Goal: Information Seeking & Learning: Learn about a topic

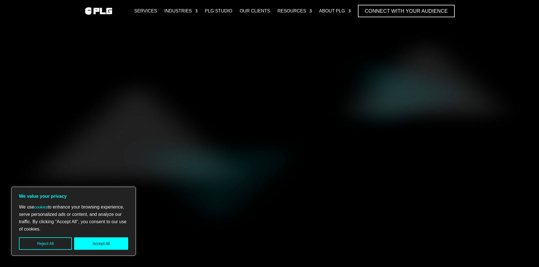
click at [298, 4] on div "Services Industries F&B Industry Tech Industry Consumer Goods Industry Life & E…" at bounding box center [269, 11] width 539 height 22
click at [288, 27] on link "Case Studies" at bounding box center [299, 27] width 51 height 9
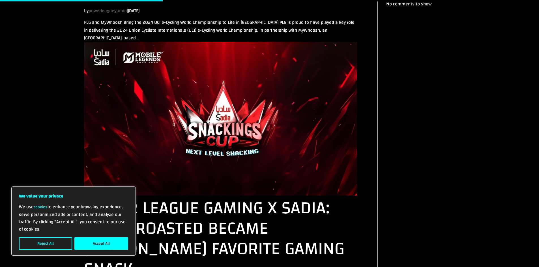
scroll to position [379, 0]
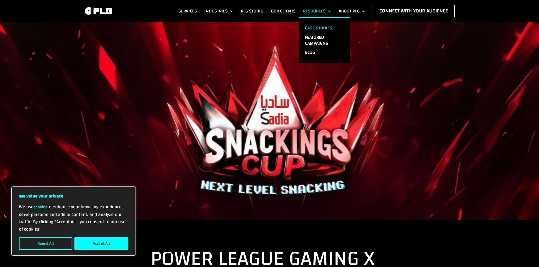
click at [316, 26] on link "Case Studies" at bounding box center [324, 27] width 51 height 9
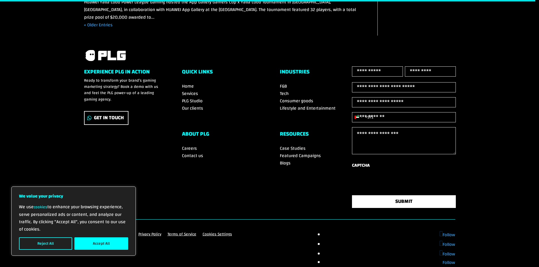
scroll to position [1244, 0]
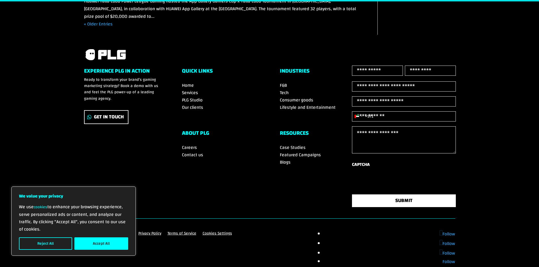
click at [295, 151] on span "Featured Campaigns" at bounding box center [300, 155] width 41 height 8
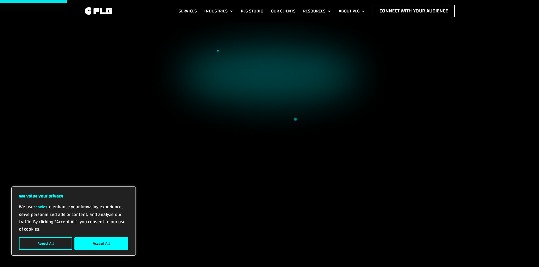
click at [139, 84] on h1 "Newsworthy Gaming Marketing Campaigns" at bounding box center [269, 77] width 371 height 54
